Goal: Check status: Check status

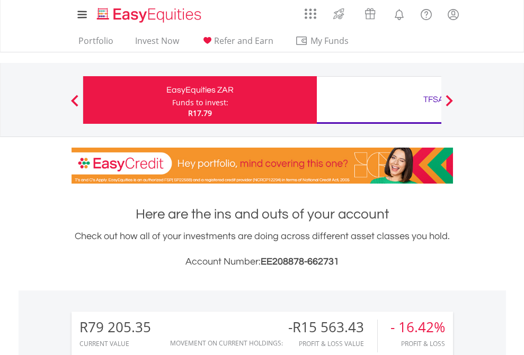
scroll to position [102, 166]
click at [172, 100] on div "Funds to invest:" at bounding box center [200, 102] width 56 height 11
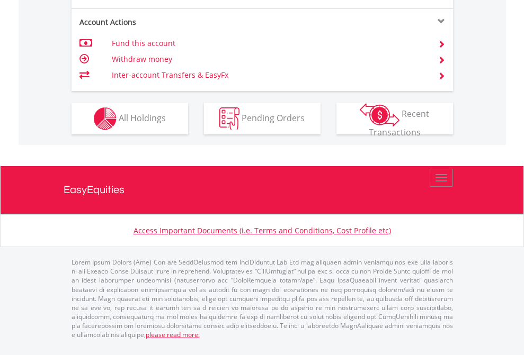
scroll to position [1079, 0]
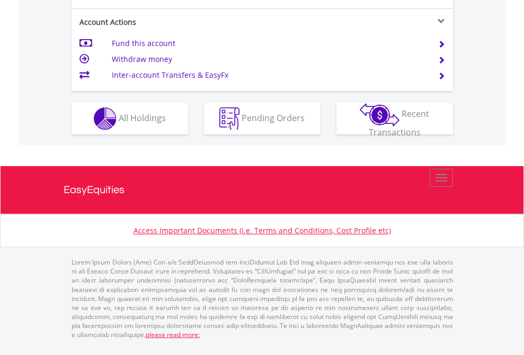
scroll to position [1015, 0]
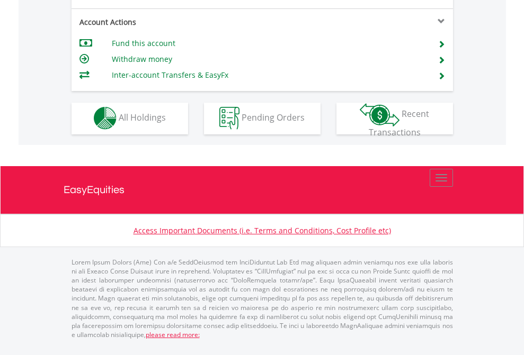
scroll to position [991, 0]
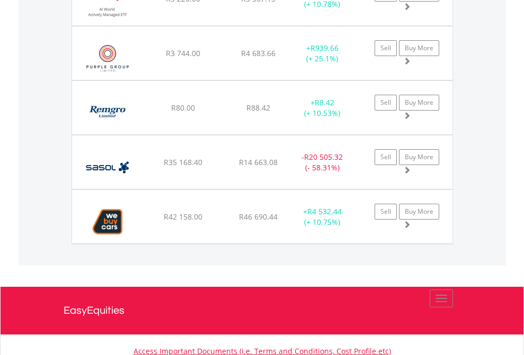
scroll to position [102, 166]
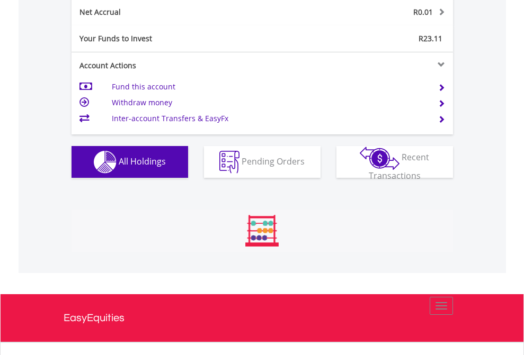
scroll to position [1199, 0]
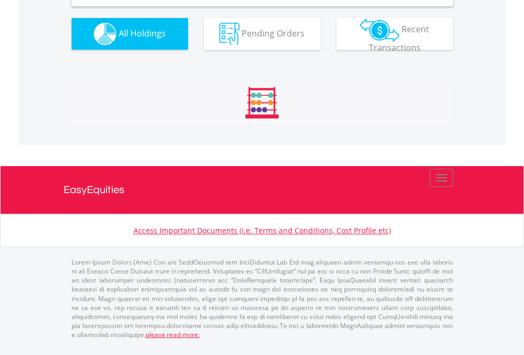
scroll to position [1024, 0]
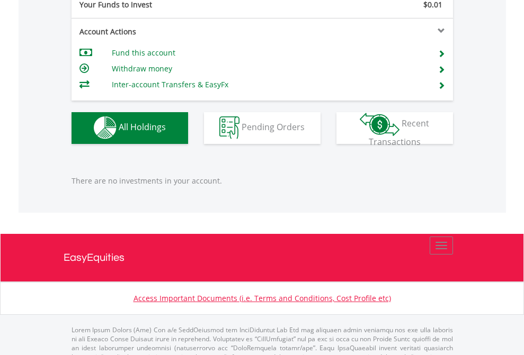
scroll to position [1049, 0]
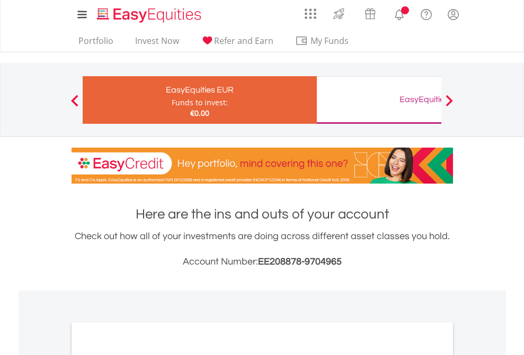
scroll to position [637, 0]
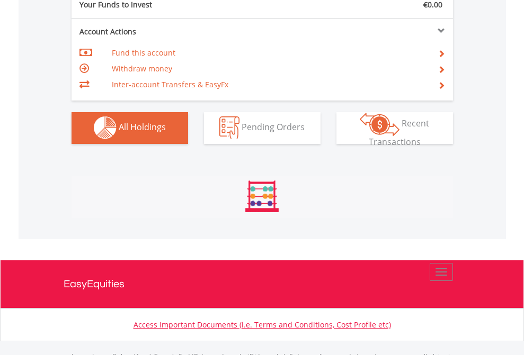
scroll to position [1049, 0]
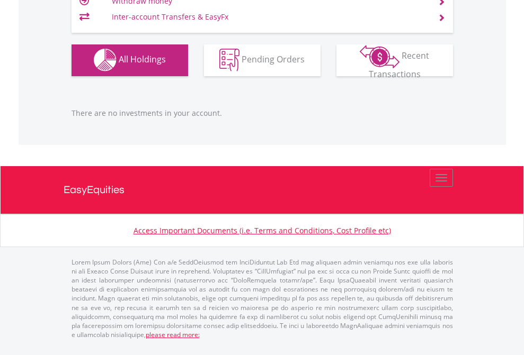
scroll to position [102, 166]
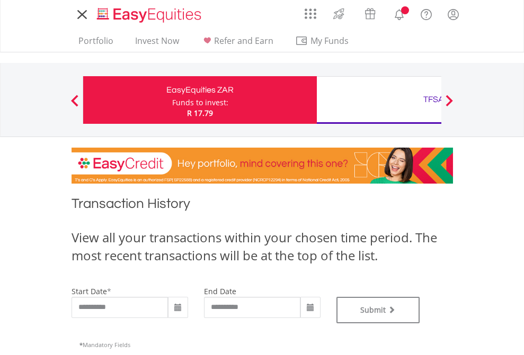
type input "**********"
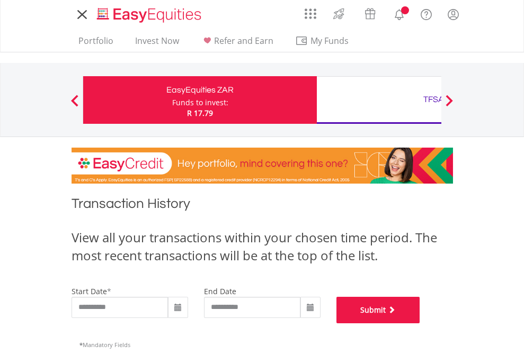
click at [420, 324] on button "Submit" at bounding box center [378, 310] width 84 height 26
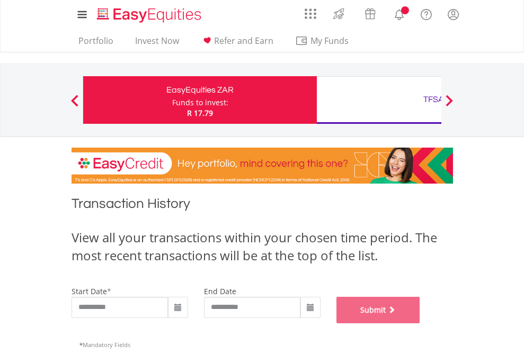
scroll to position [430, 0]
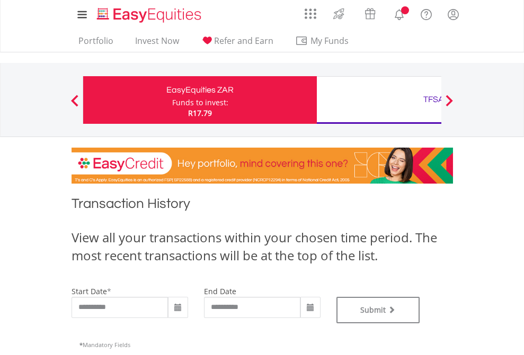
click at [379, 100] on div "TFSA" at bounding box center [433, 99] width 221 height 15
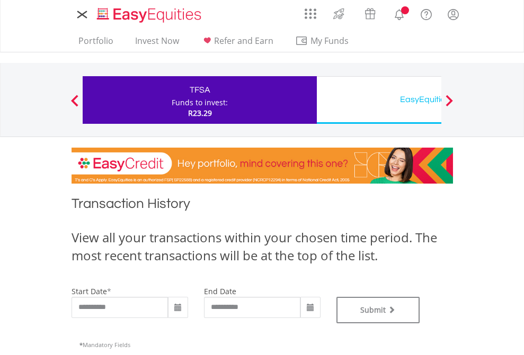
type input "**********"
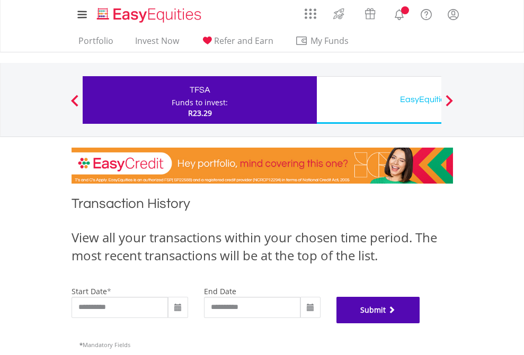
click at [420, 324] on button "Submit" at bounding box center [378, 310] width 84 height 26
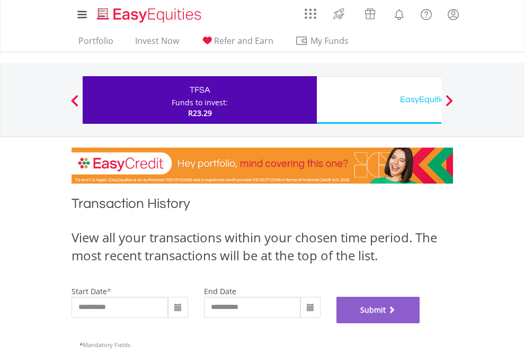
scroll to position [430, 0]
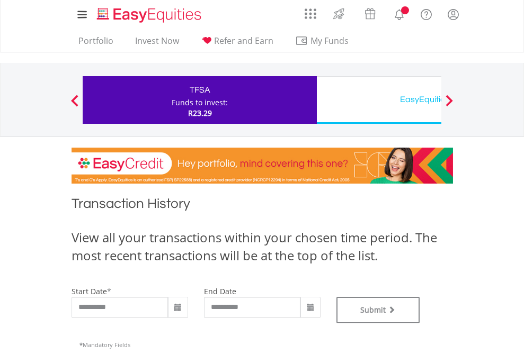
click at [379, 100] on div "EasyEquities USD" at bounding box center [433, 99] width 221 height 15
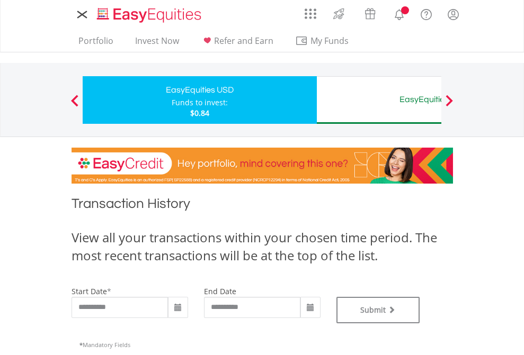
type input "**********"
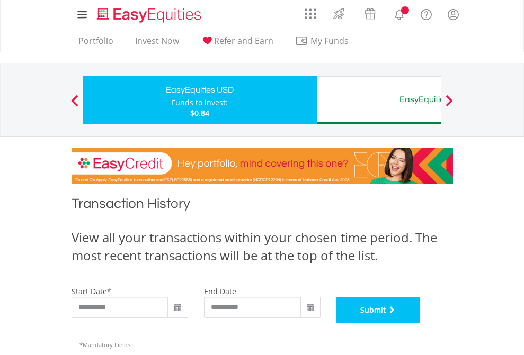
click at [420, 324] on button "Submit" at bounding box center [378, 310] width 84 height 26
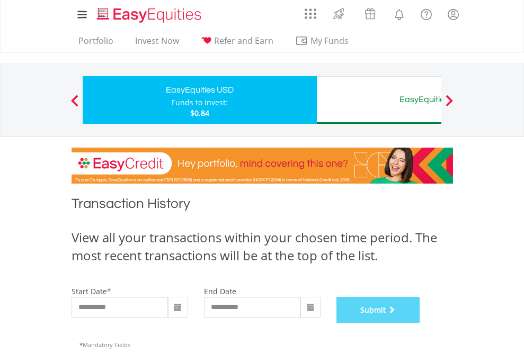
scroll to position [430, 0]
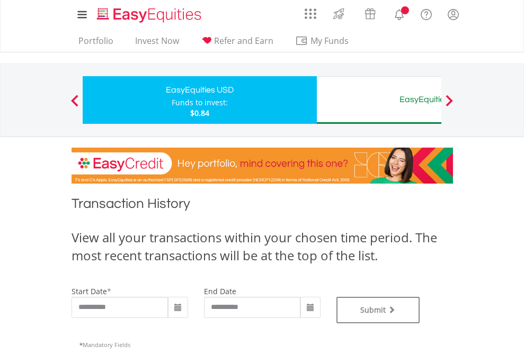
click at [379, 100] on div "EasyEquities AUD" at bounding box center [433, 99] width 221 height 15
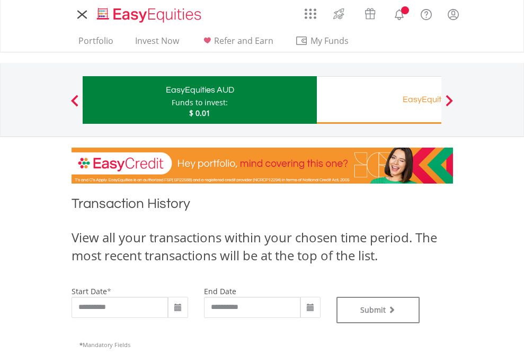
type input "**********"
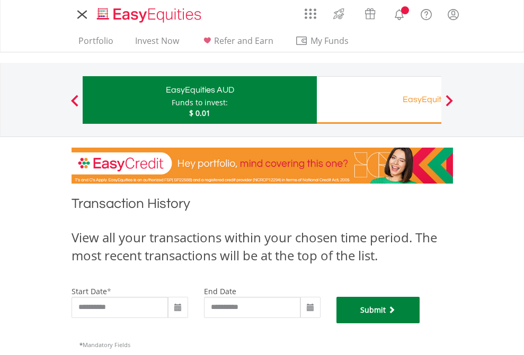
click at [420, 324] on button "Submit" at bounding box center [378, 310] width 84 height 26
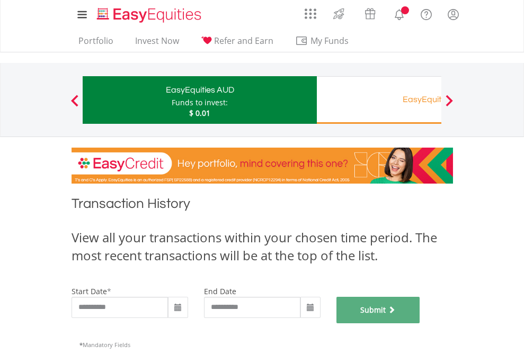
scroll to position [430, 0]
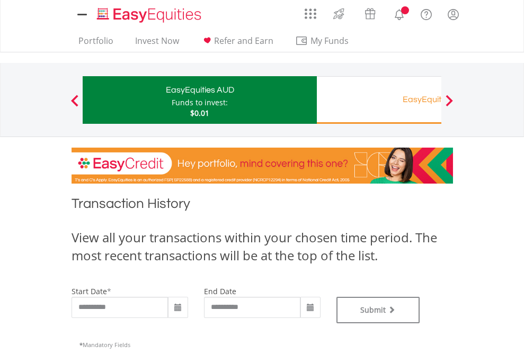
click at [379, 100] on div "EasyEquities RA" at bounding box center [433, 99] width 221 height 15
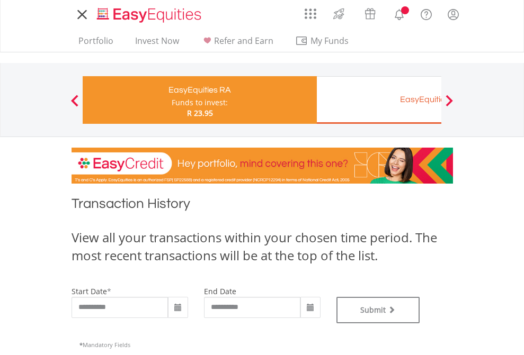
type input "**********"
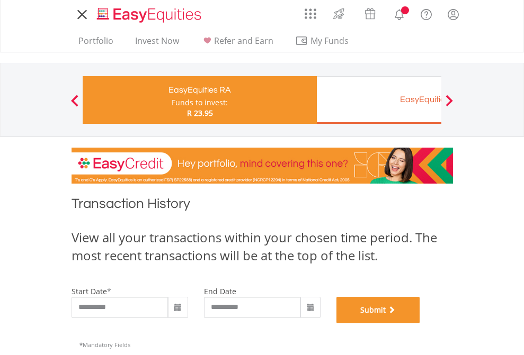
click at [420, 324] on button "Submit" at bounding box center [378, 310] width 84 height 26
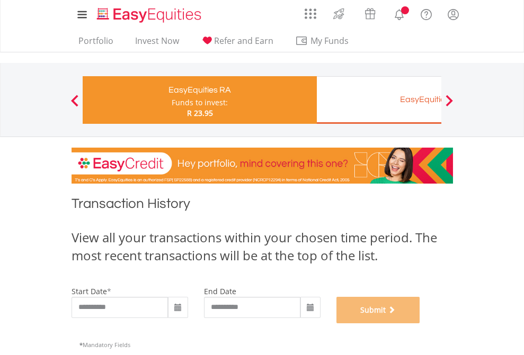
scroll to position [430, 0]
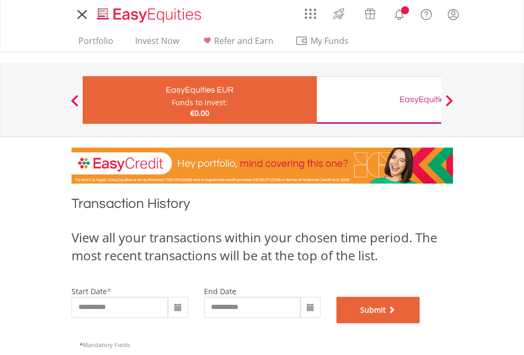
click at [420, 324] on button "Submit" at bounding box center [378, 310] width 84 height 26
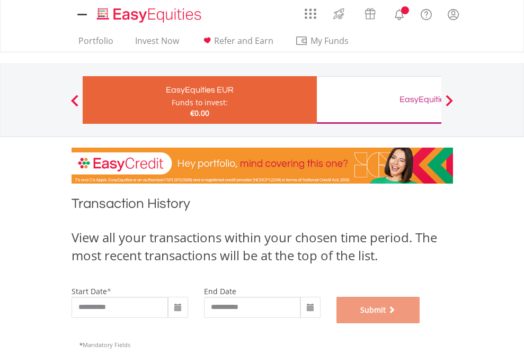
scroll to position [430, 0]
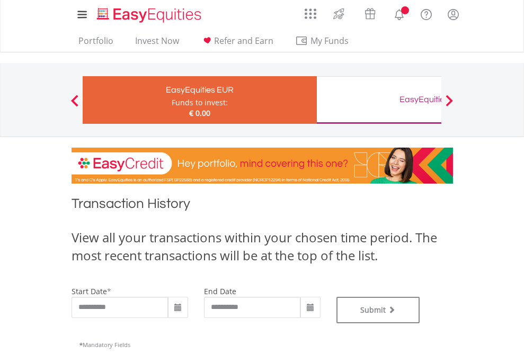
click at [379, 100] on div "EasyEquities GBP" at bounding box center [433, 99] width 221 height 15
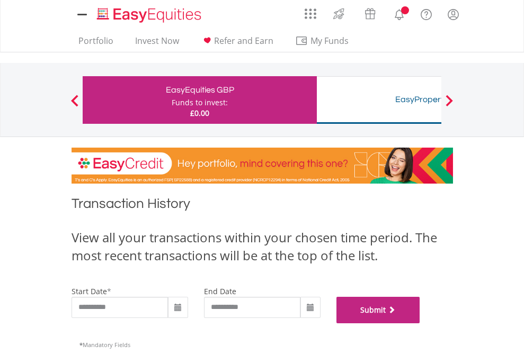
click at [420, 324] on button "Submit" at bounding box center [378, 310] width 84 height 26
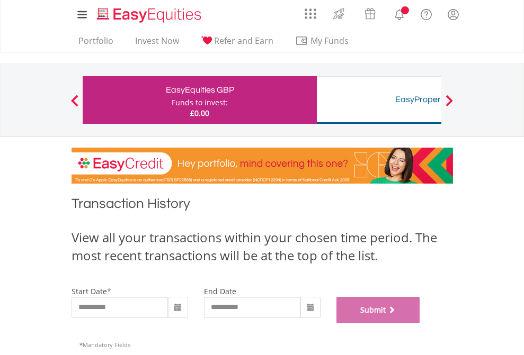
scroll to position [430, 0]
